Goal: Find specific page/section

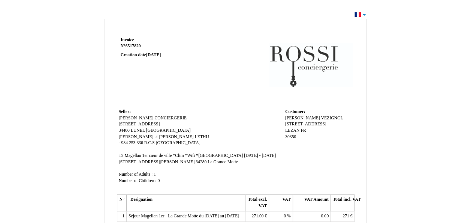
scroll to position [22, 0]
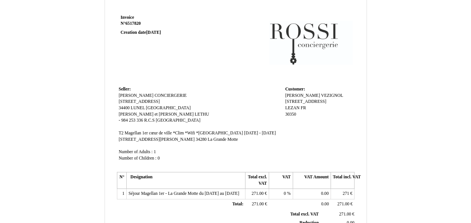
click at [175, 108] on td "Seller: Seller: [PERSON_NAME] CONCIERGERIE ROSSI CONCIERGERIE [STREET_ADDRESS] …" at bounding box center [200, 126] width 166 height 85
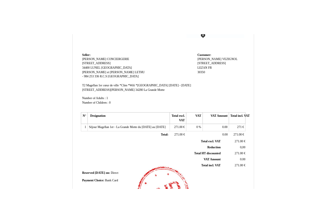
scroll to position [0, 0]
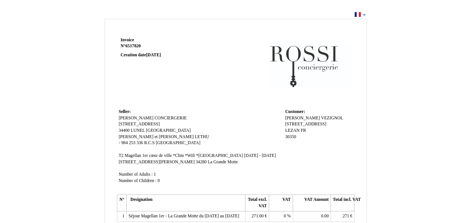
drag, startPoint x: 241, startPoint y: 1, endPoint x: 221, endPoint y: 94, distance: 95.2
click at [221, 94] on td at bounding box center [283, 71] width 143 height 72
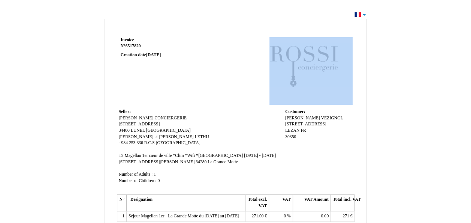
drag, startPoint x: 221, startPoint y: 94, endPoint x: 385, endPoint y: -4, distance: 191.6
click at [385, 0] on html "Invoice Invoice N° 6517820 6517820 Creation date [DATE] Seller: Seller: ROSSI C…" at bounding box center [235, 111] width 471 height 223
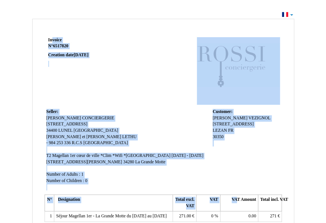
drag, startPoint x: 48, startPoint y: 41, endPoint x: 237, endPoint y: 208, distance: 252.4
click at [237, 208] on div "Invoice Invoice N° 6517820 6517820 Creation date [DATE] Seller: Seller: ROSSI C…" at bounding box center [163, 212] width 240 height 354
click at [144, 76] on td at bounding box center [211, 71] width 143 height 72
